Goal: Check status: Check status

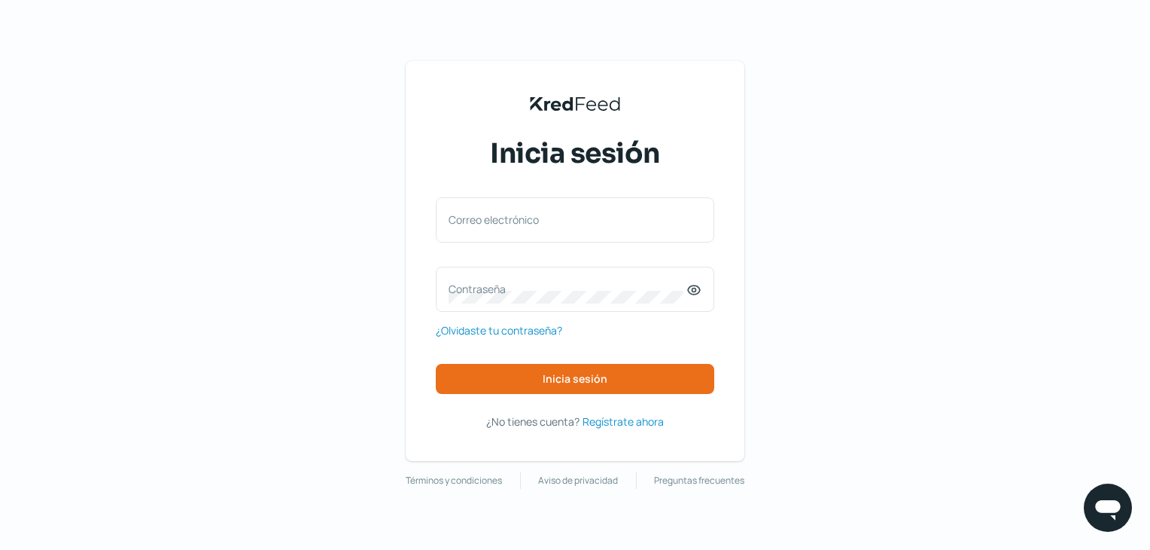
drag, startPoint x: 288, startPoint y: 166, endPoint x: 294, endPoint y: 172, distance: 8.6
click at [288, 166] on div "KredFeed's Black Logo Inicia sesión Correo electrónico Contraseña ¿Olvidaste tu…" at bounding box center [575, 275] width 1150 height 550
click at [506, 222] on label "Correo electrónico" at bounding box center [568, 219] width 238 height 14
click at [506, 222] on input "Correo electrónico" at bounding box center [575, 228] width 253 height 14
paste input "[EMAIL_ADDRESS][PERSON_NAME][DOMAIN_NAME]"
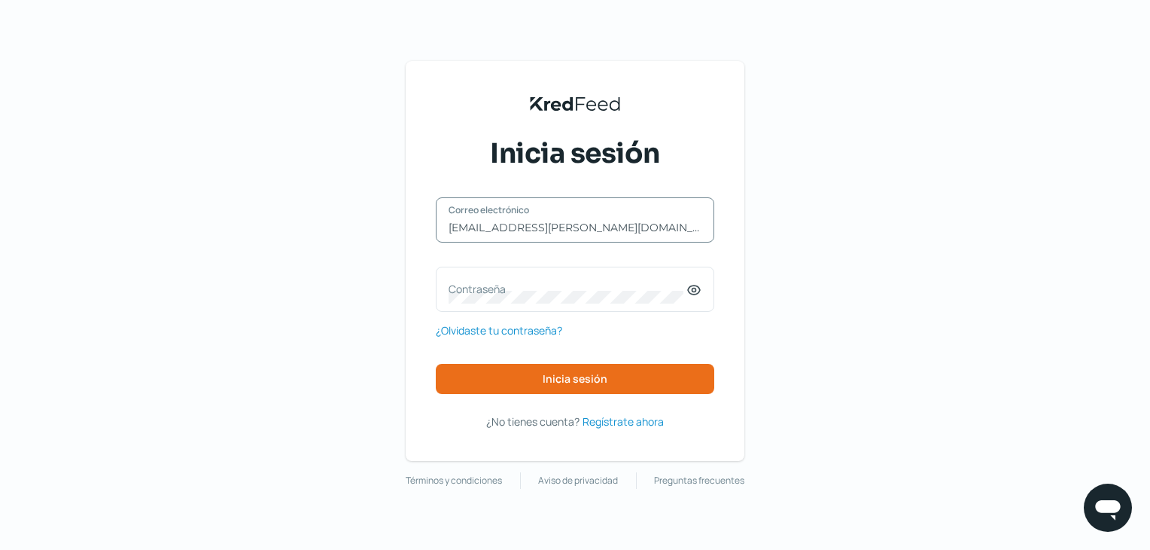
type input "[EMAIL_ADDRESS][PERSON_NAME][DOMAIN_NAME]"
drag, startPoint x: 241, startPoint y: 302, endPoint x: 436, endPoint y: 300, distance: 195.0
click at [241, 302] on div "KredFeed's Black Logo Inicia sesión [EMAIL_ADDRESS][PERSON_NAME][DOMAIN_NAME] C…" at bounding box center [575, 275] width 1150 height 550
click at [599, 305] on div "Contraseña" at bounding box center [575, 288] width 279 height 45
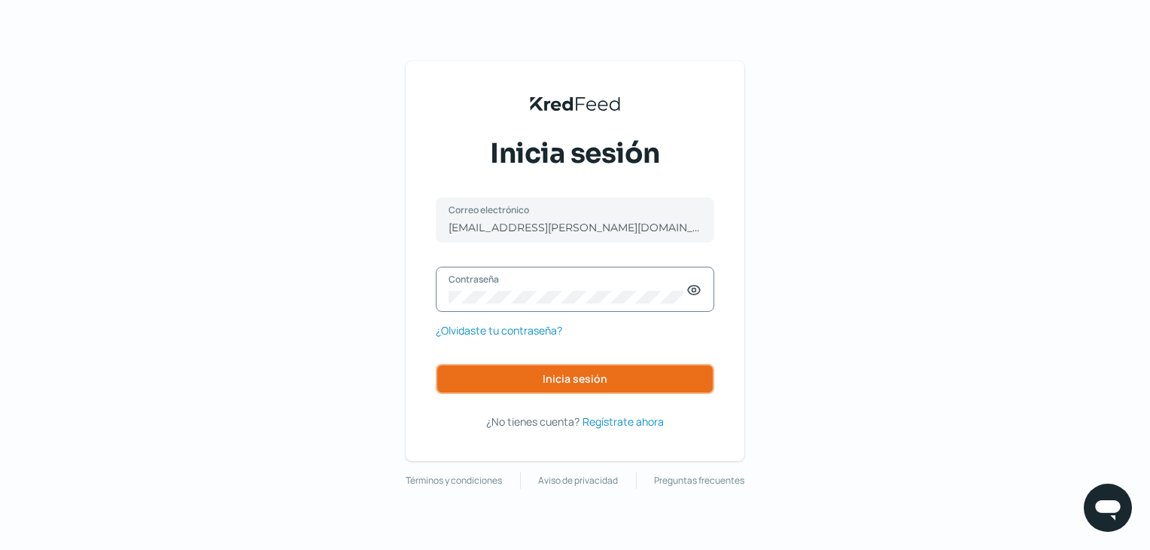
click at [572, 386] on button "Inicia sesión" at bounding box center [575, 379] width 279 height 30
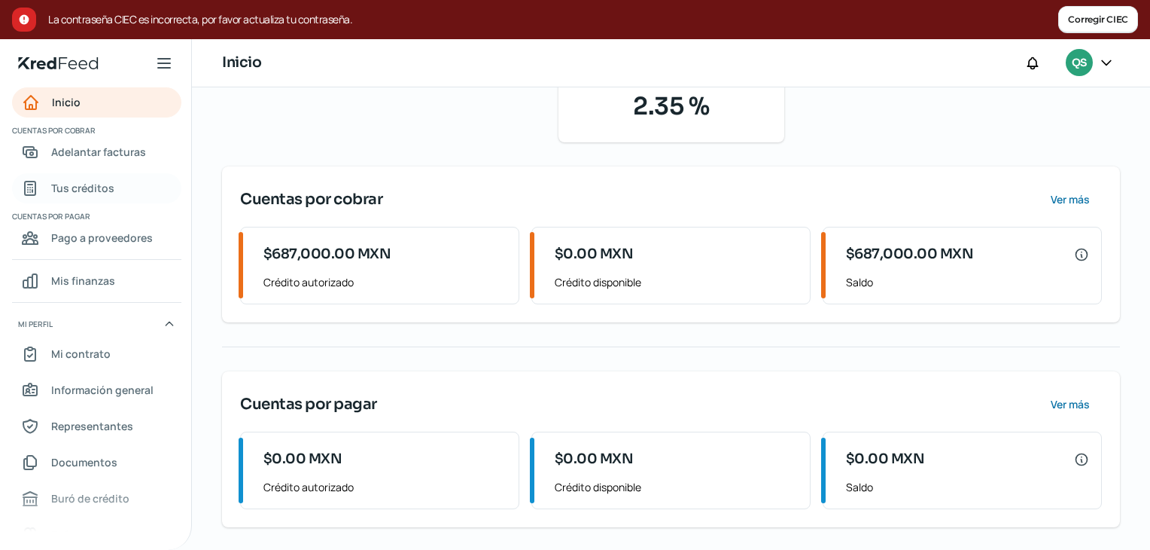
click at [57, 196] on span "Tus créditos" at bounding box center [82, 187] width 63 height 19
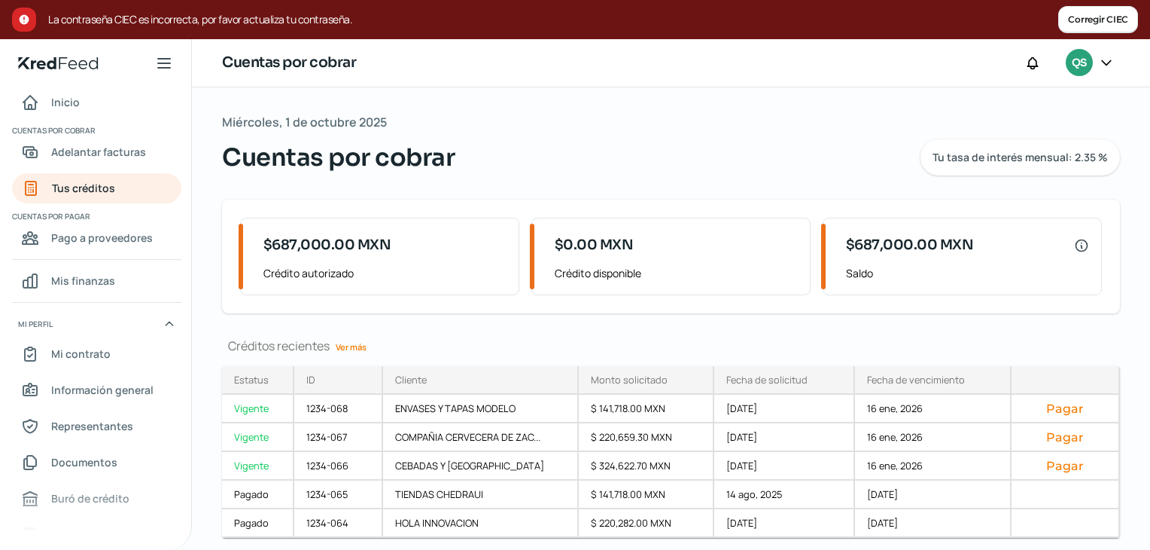
click at [346, 338] on link "Ver más" at bounding box center [351, 346] width 43 height 23
